Goal: Entertainment & Leisure: Consume media (video, audio)

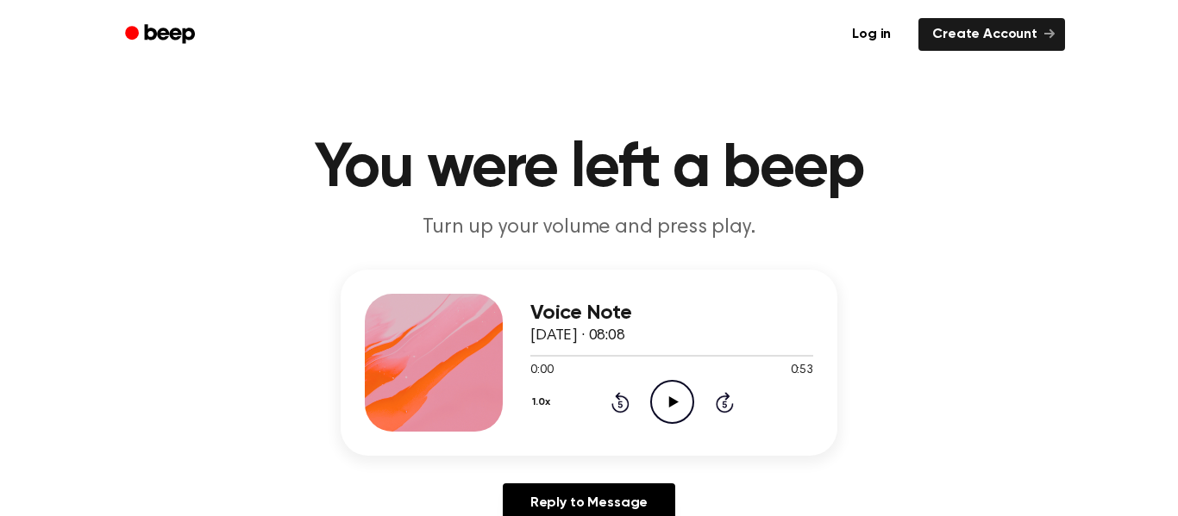
click at [674, 403] on icon at bounding box center [672, 402] width 9 height 11
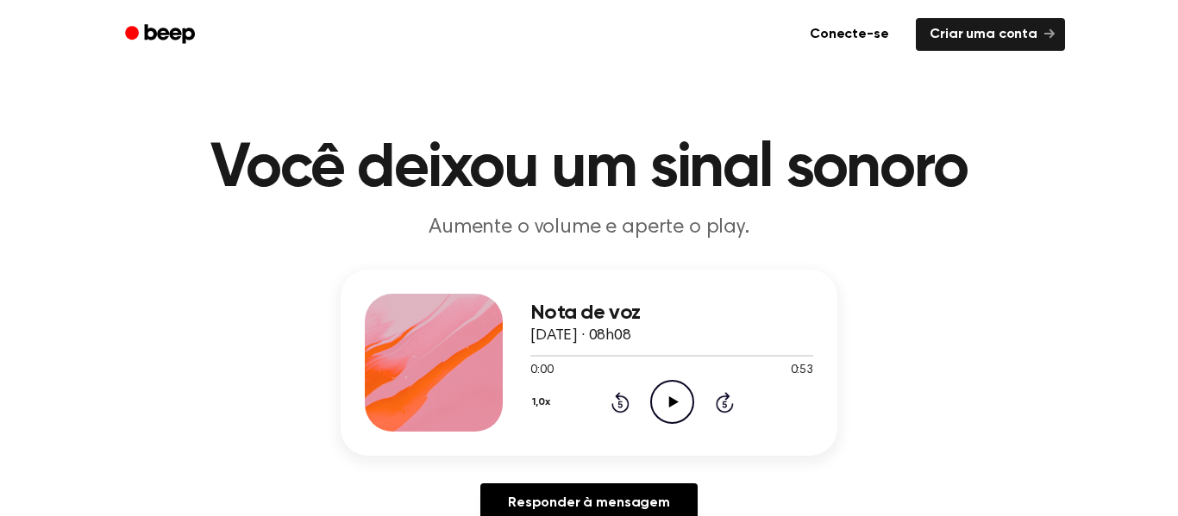
click at [668, 397] on icon "Play Audio" at bounding box center [672, 402] width 44 height 44
click at [668, 396] on icon "Pause Audio" at bounding box center [672, 402] width 44 height 44
click at [683, 403] on icon "Play Audio" at bounding box center [672, 402] width 44 height 44
click at [619, 418] on div "1,0x Rewind 5 seconds Pause Audio Skip 5 seconds" at bounding box center [671, 402] width 283 height 44
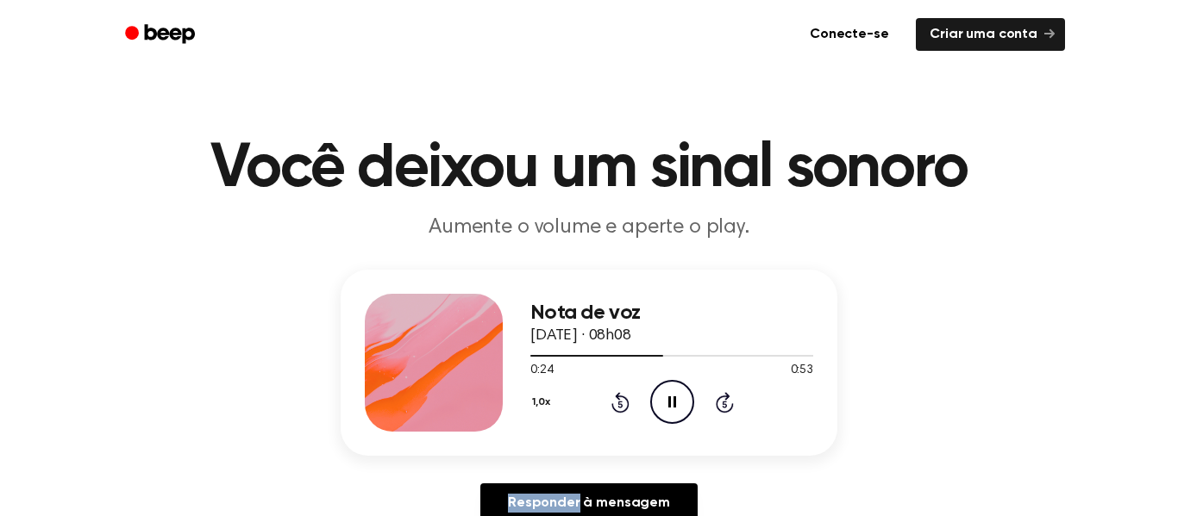
click at [619, 418] on div "1,0x Rewind 5 seconds Pause Audio Skip 5 seconds" at bounding box center [671, 402] width 283 height 44
click at [619, 417] on div "1,0x Rewind 5 seconds Pause Audio Skip 5 seconds" at bounding box center [671, 402] width 283 height 44
click at [623, 399] on icon "Rewind 5 seconds" at bounding box center [619, 402] width 19 height 22
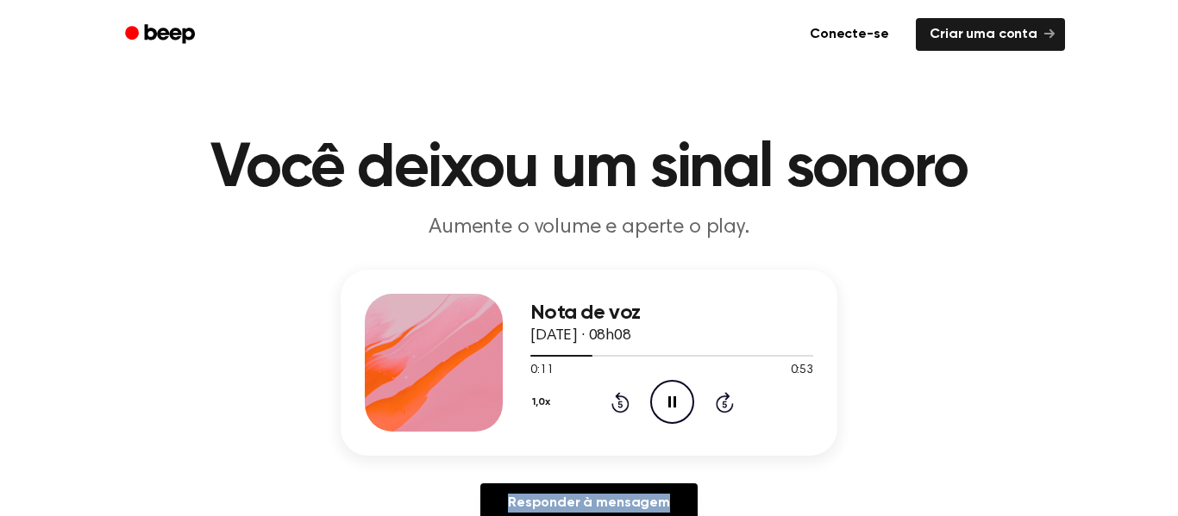
click at [623, 399] on icon "Rewind 5 seconds" at bounding box center [619, 402] width 19 height 22
click at [680, 400] on icon "Play Audio" at bounding box center [672, 402] width 44 height 44
